Goal: Check status: Check status

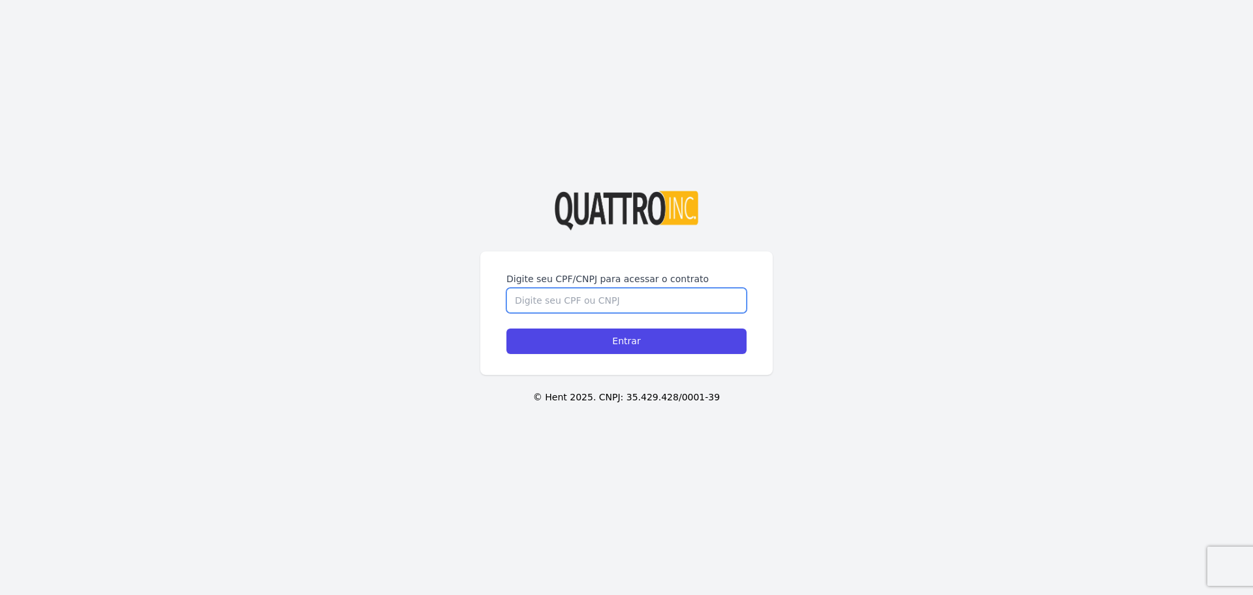
click at [591, 301] on input "Digite seu CPF/CNPJ para acessar o contrato" at bounding box center [626, 300] width 240 height 25
type input "48882092860"
click at [506, 328] on input "Entrar" at bounding box center [626, 340] width 240 height 25
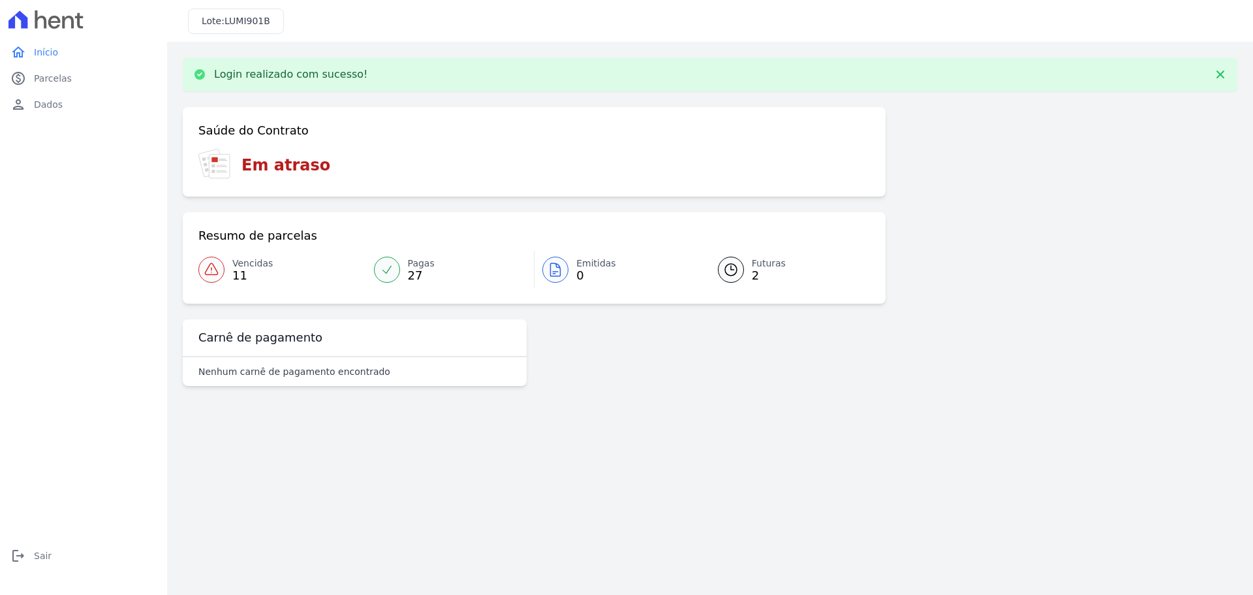
click at [224, 259] on link "Vencidas 11" at bounding box center [282, 269] width 168 height 37
